Goal: Task Accomplishment & Management: Use online tool/utility

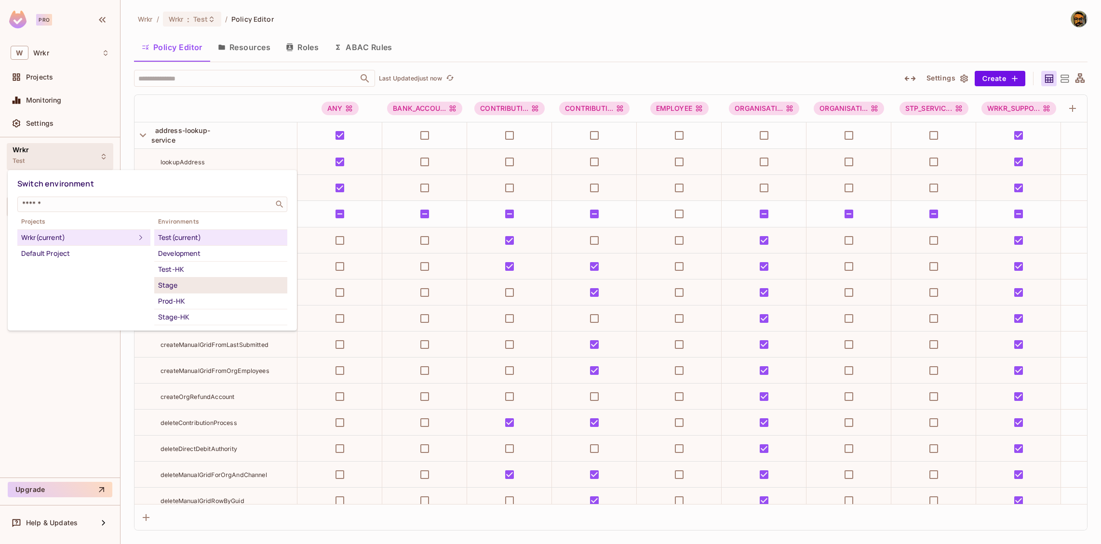
click at [189, 283] on div "Stage" at bounding box center [220, 286] width 125 height 12
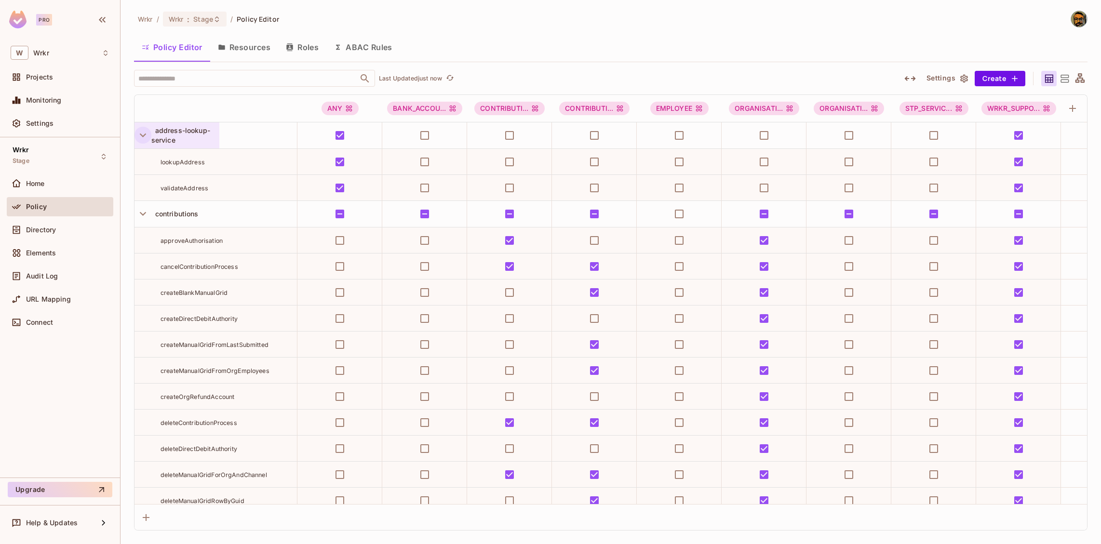
click at [142, 135] on icon "button" at bounding box center [142, 135] width 13 height 13
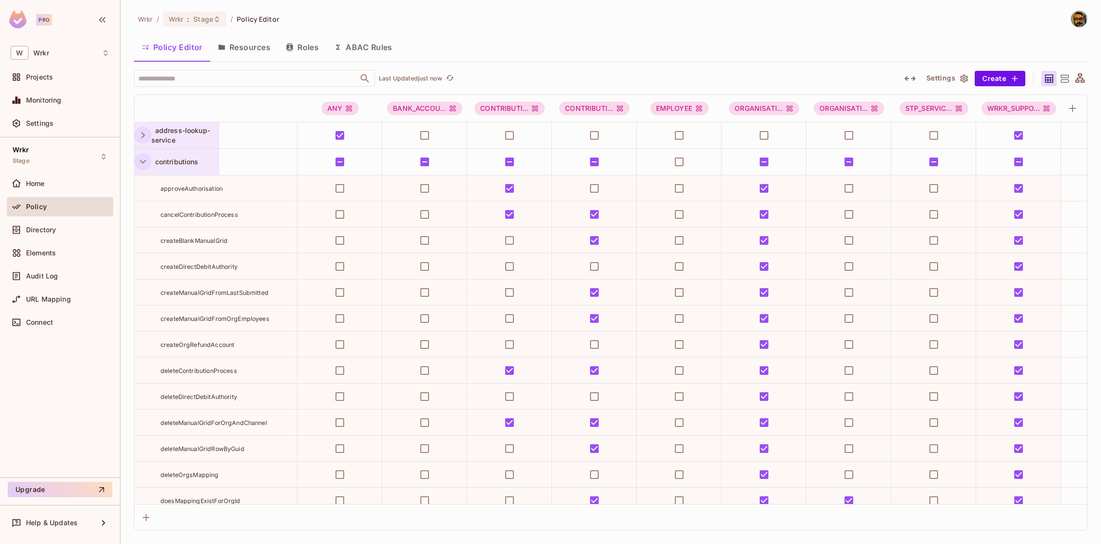
click at [144, 163] on icon "button" at bounding box center [142, 161] width 13 height 13
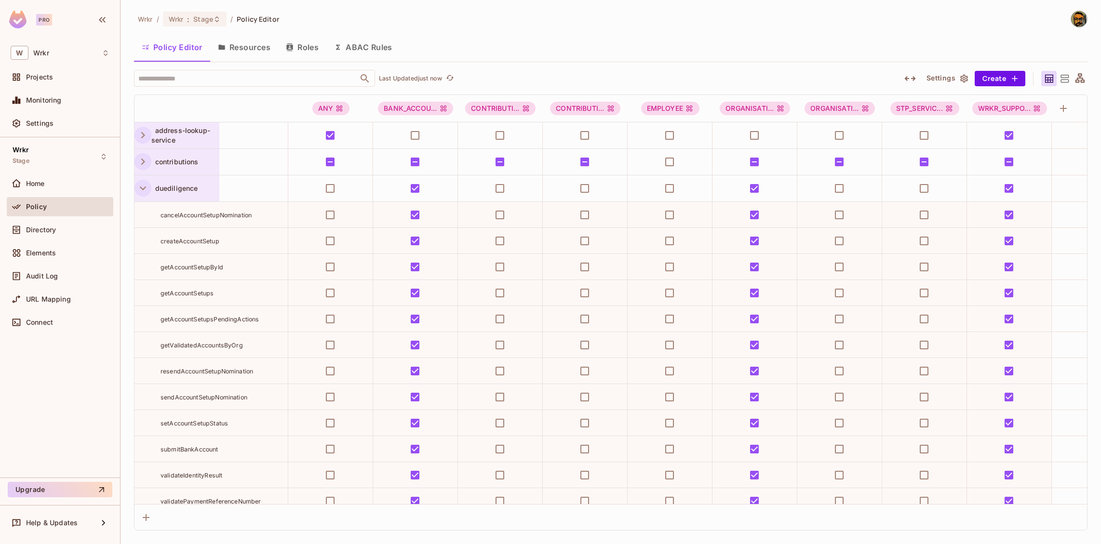
click at [143, 188] on icon "button" at bounding box center [143, 189] width 6 height 4
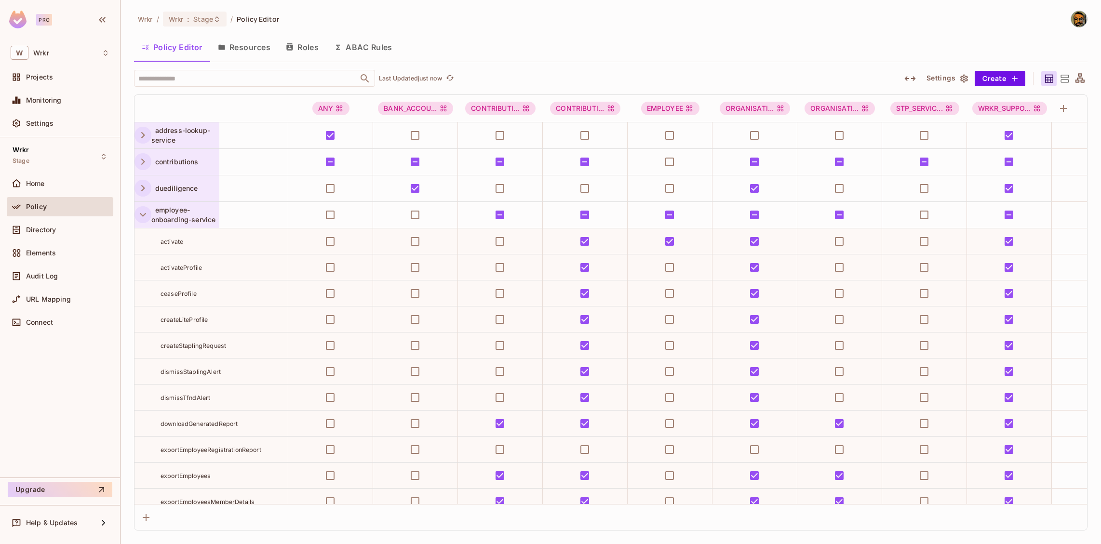
click at [142, 215] on icon "button" at bounding box center [143, 215] width 6 height 4
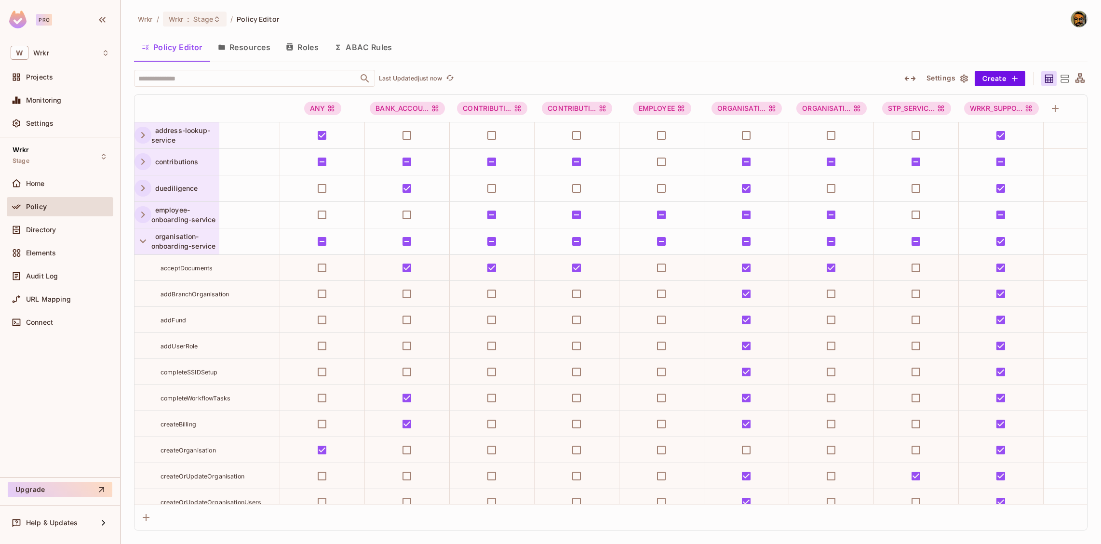
click at [143, 251] on div "organisation-onboarding-service" at bounding box center [177, 242] width 85 height 26
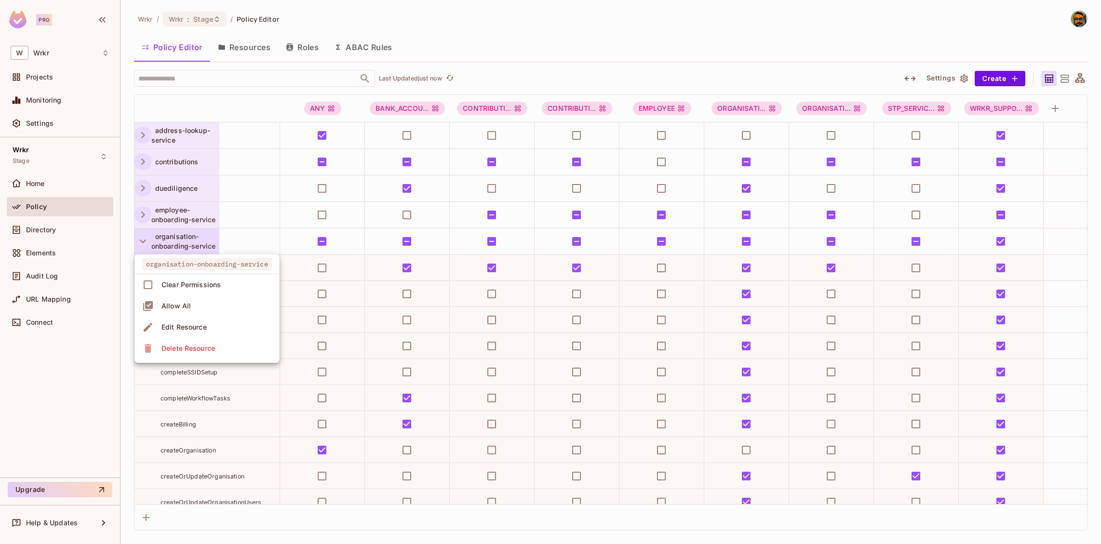
click at [142, 243] on div at bounding box center [550, 272] width 1101 height 544
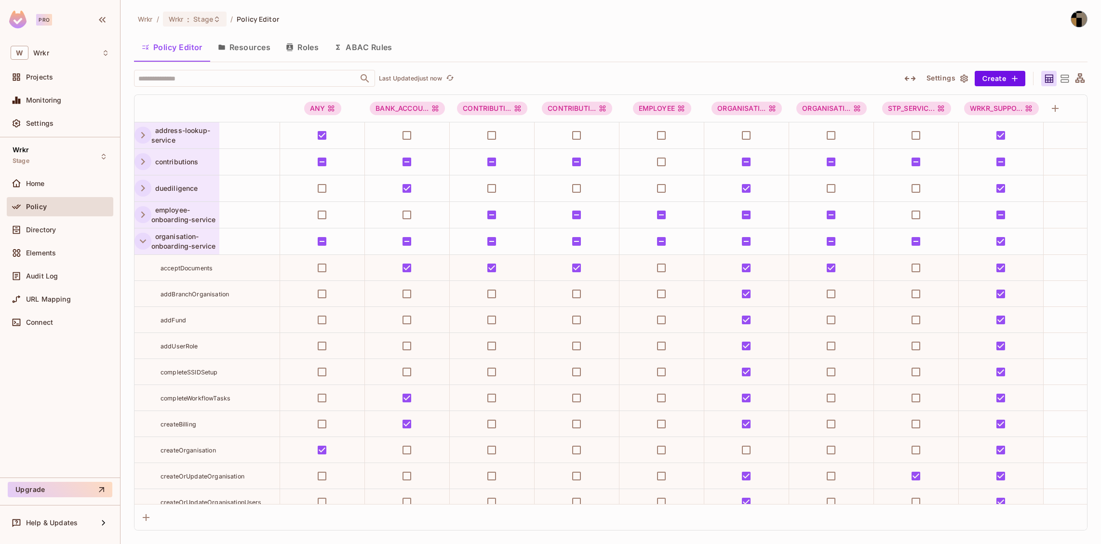
click at [143, 240] on icon "button" at bounding box center [142, 241] width 13 height 13
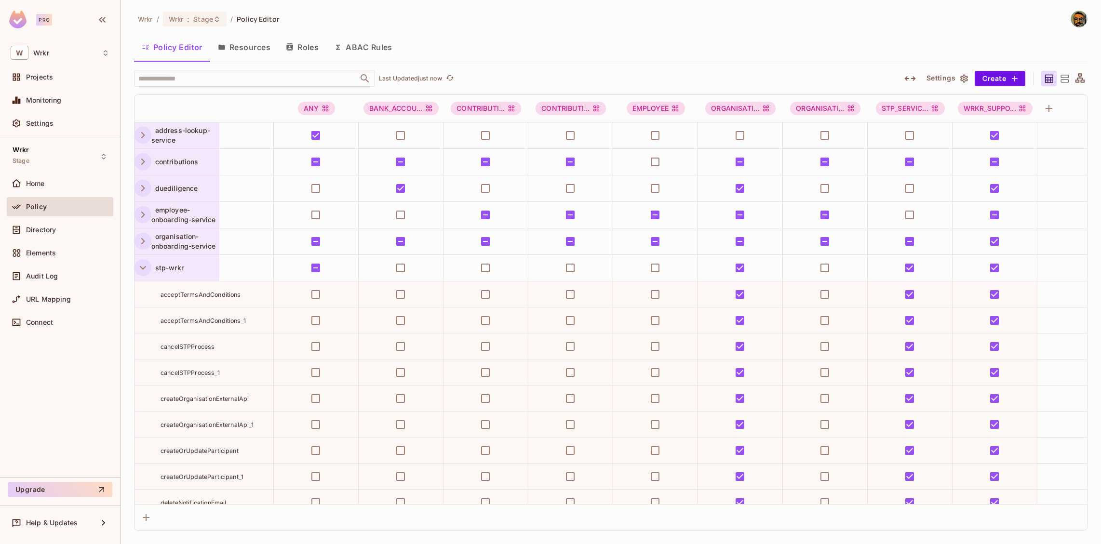
click at [142, 266] on icon "button" at bounding box center [142, 267] width 13 height 13
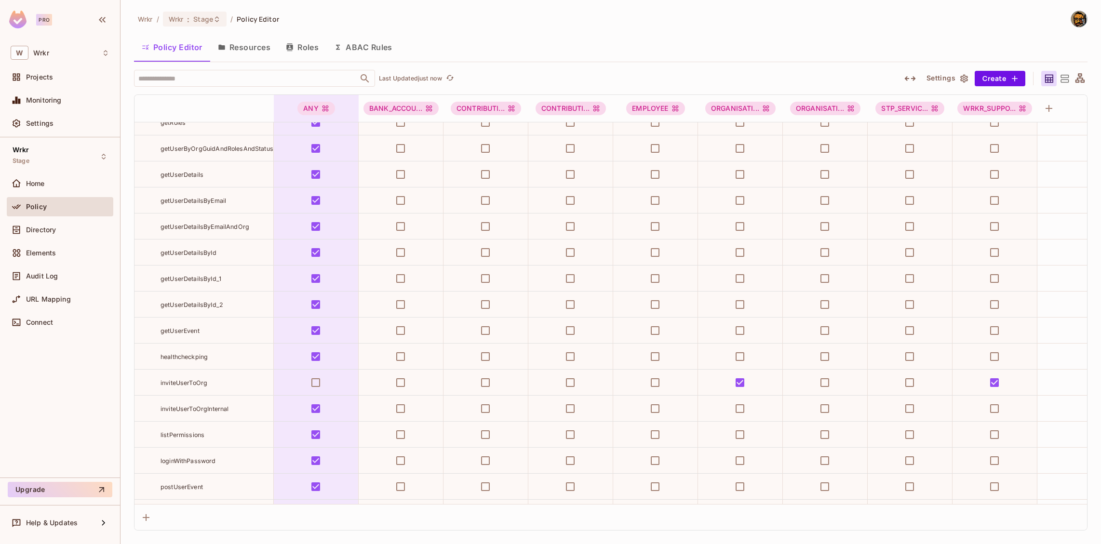
scroll to position [824, 0]
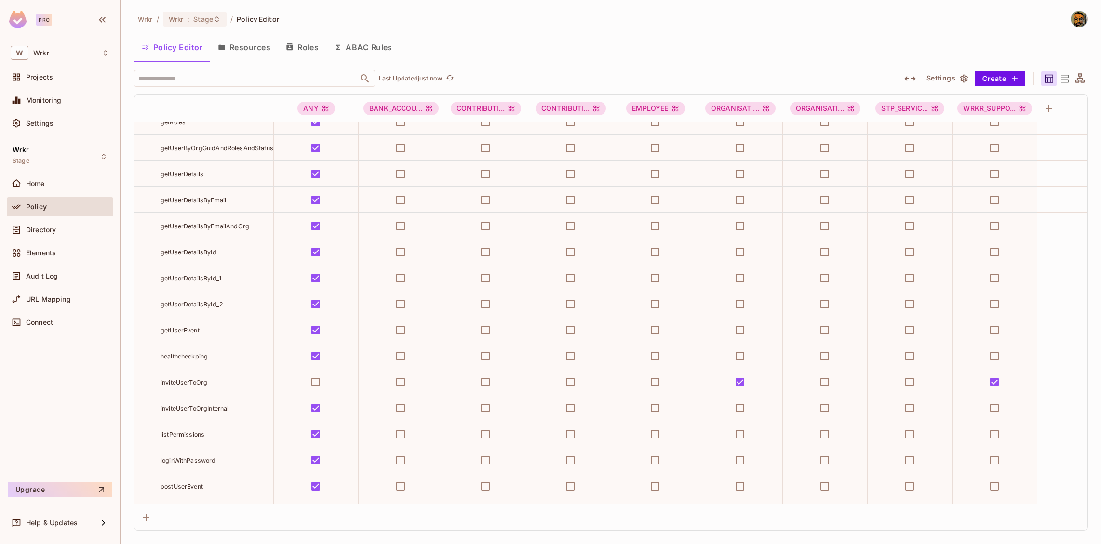
click at [542, 23] on div "Wrkr / Wrkr : Stage / Policy Editor" at bounding box center [611, 19] width 954 height 17
click at [210, 18] on span "Stage" at bounding box center [203, 18] width 20 height 9
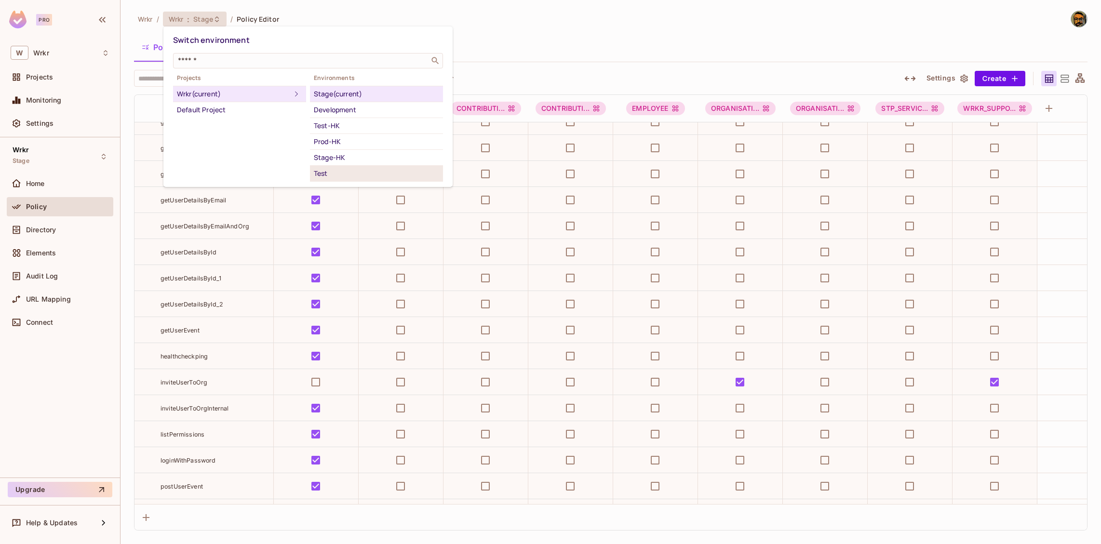
click at [336, 173] on div "Test" at bounding box center [376, 174] width 125 height 12
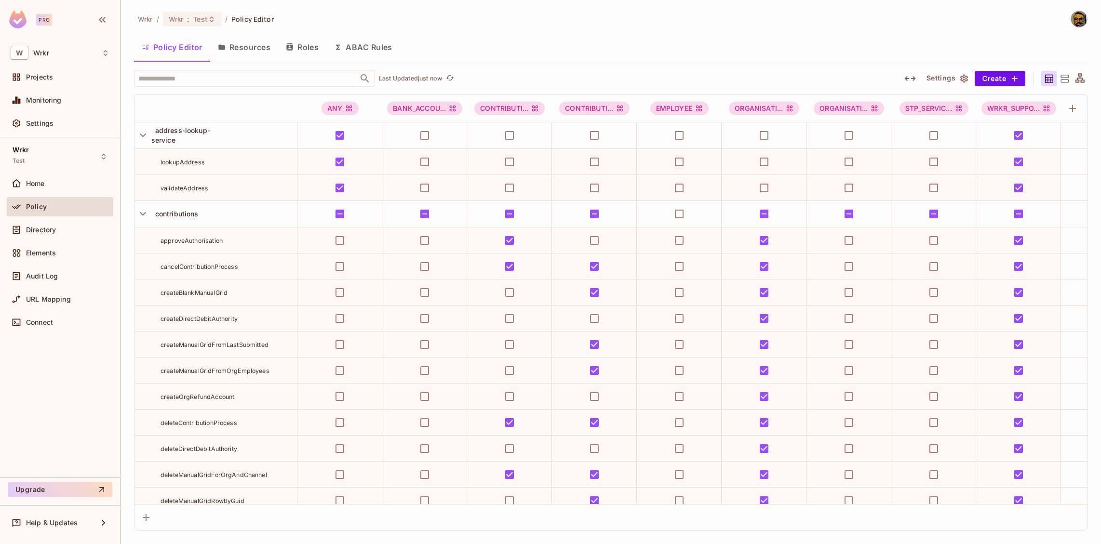
click at [520, 27] on div "Wrkr / Wrkr : Test / Policy Editor" at bounding box center [611, 19] width 954 height 17
click at [831, 34] on div "Wrkr / Wrkr : Test / Policy Editor Policy Editor Resources Roles ABAC Rules ​ L…" at bounding box center [611, 271] width 954 height 520
click at [792, 50] on div "Policy Editor Resources Roles ABAC Rules" at bounding box center [611, 47] width 954 height 24
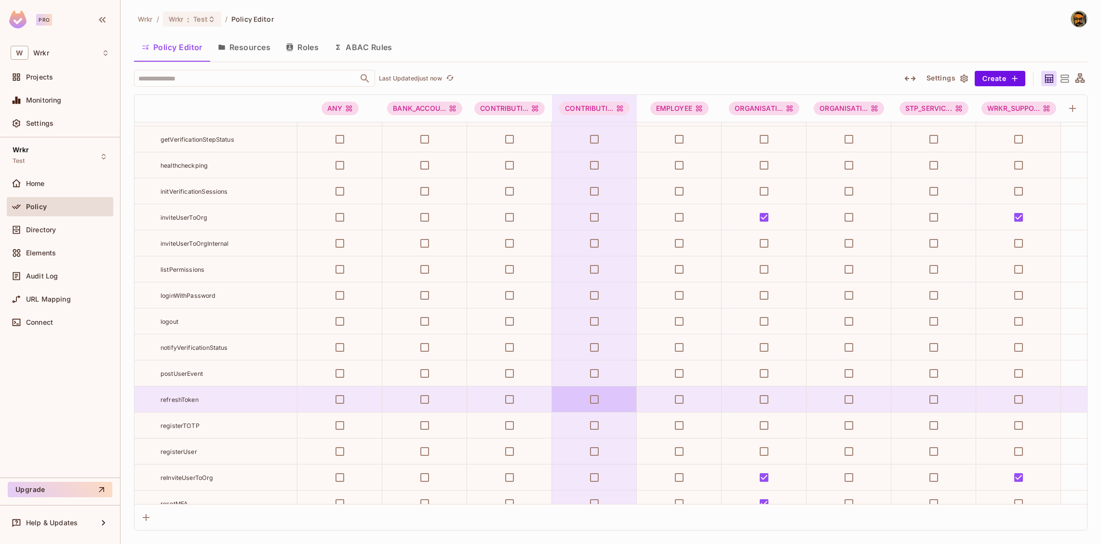
scroll to position [9334, 0]
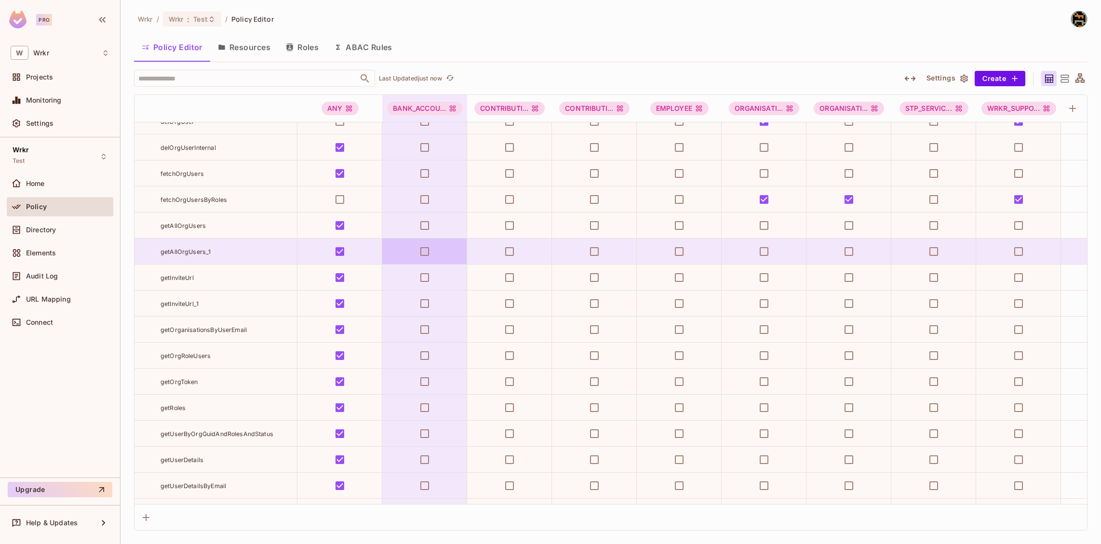
scroll to position [8736, 0]
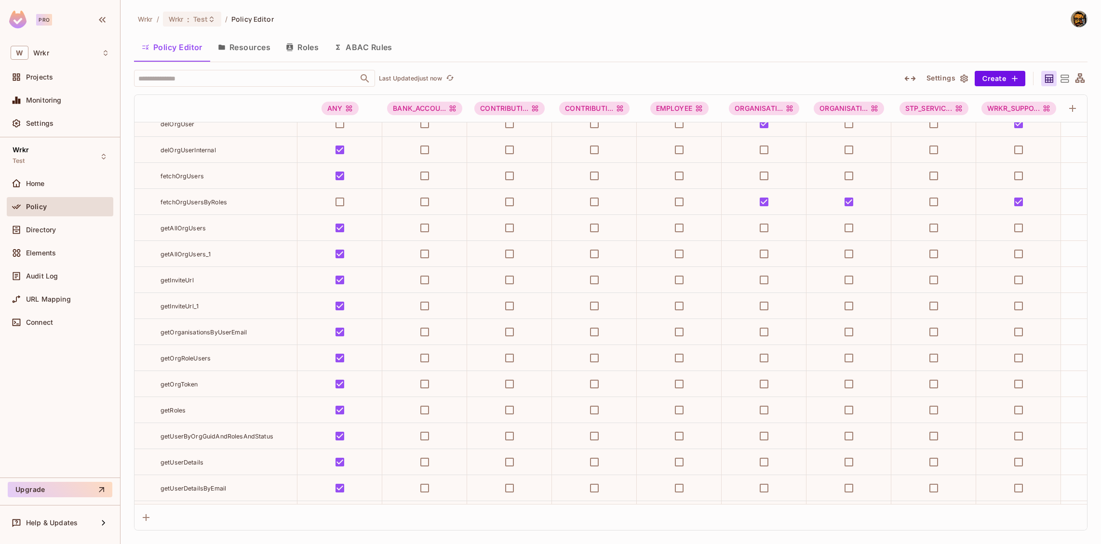
click at [869, 26] on div "Wrkr / Wrkr : Test / Policy Editor" at bounding box center [611, 19] width 954 height 17
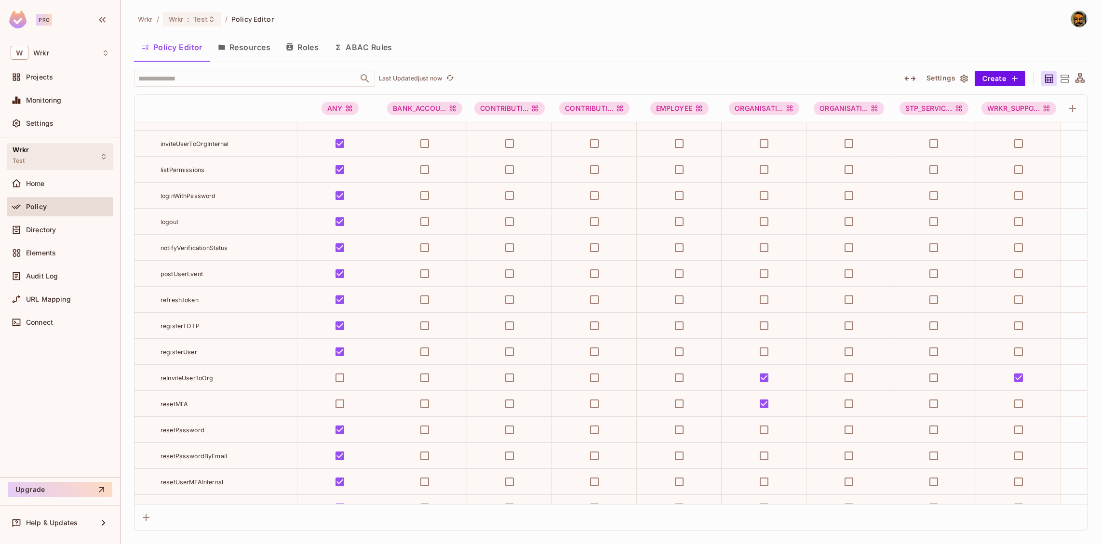
click at [72, 157] on div "Wrkr Test" at bounding box center [60, 156] width 107 height 27
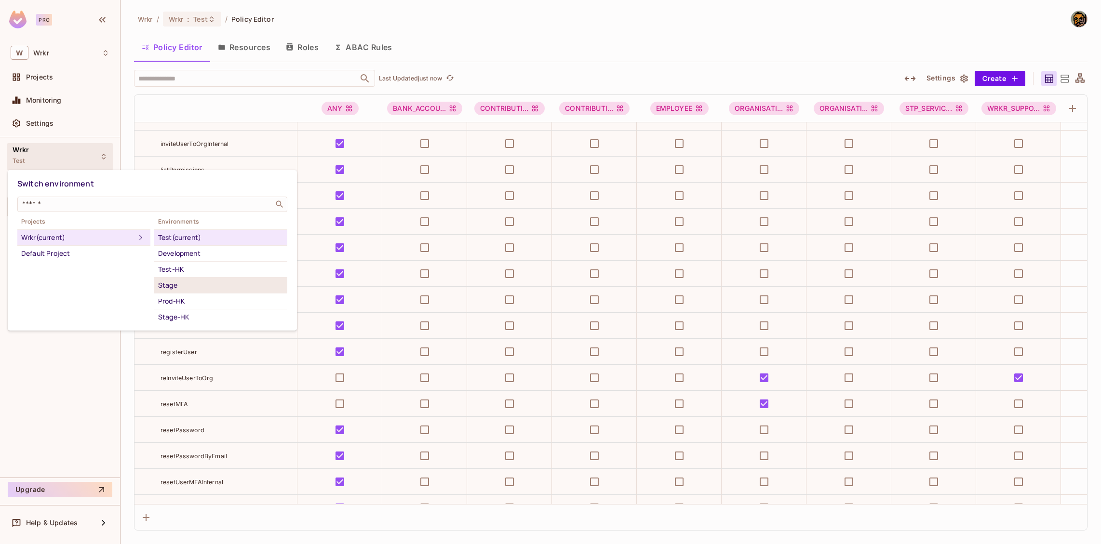
click at [197, 284] on div "Stage" at bounding box center [220, 286] width 125 height 12
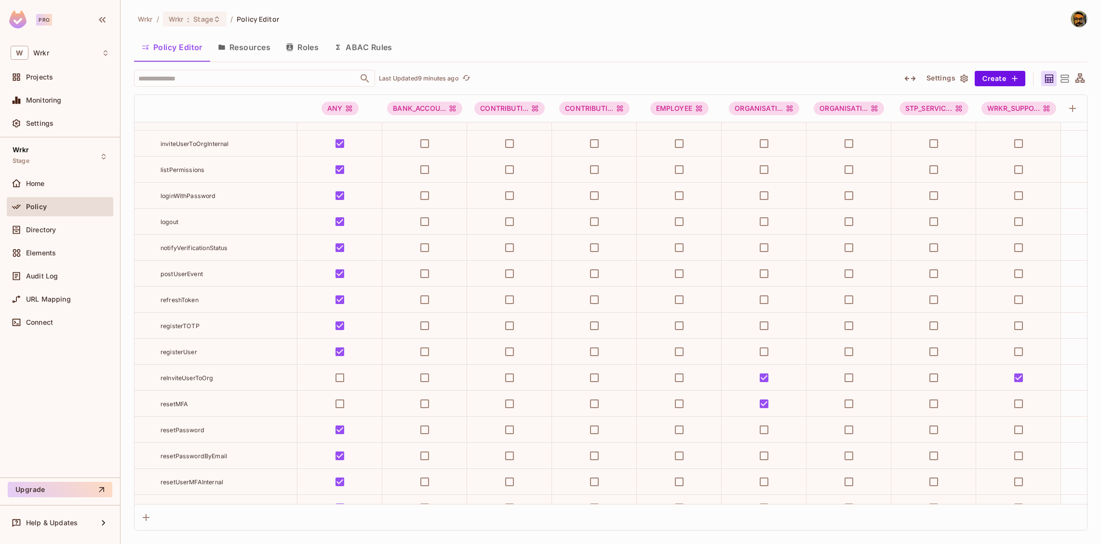
scroll to position [8143, 0]
